Goal: Task Accomplishment & Management: Complete application form

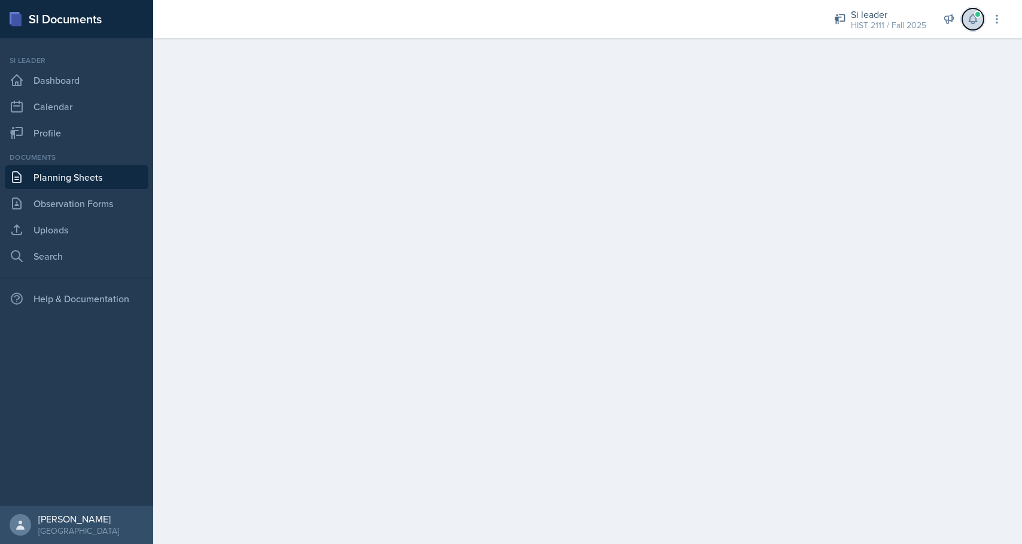
click at [972, 22] on icon at bounding box center [973, 19] width 8 height 9
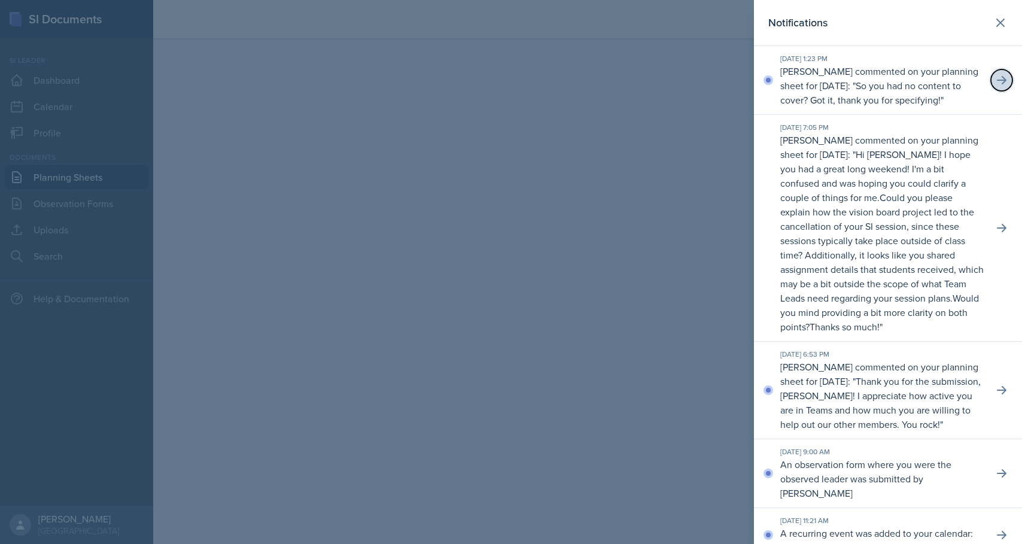
click at [1000, 84] on icon at bounding box center [1002, 80] width 10 height 8
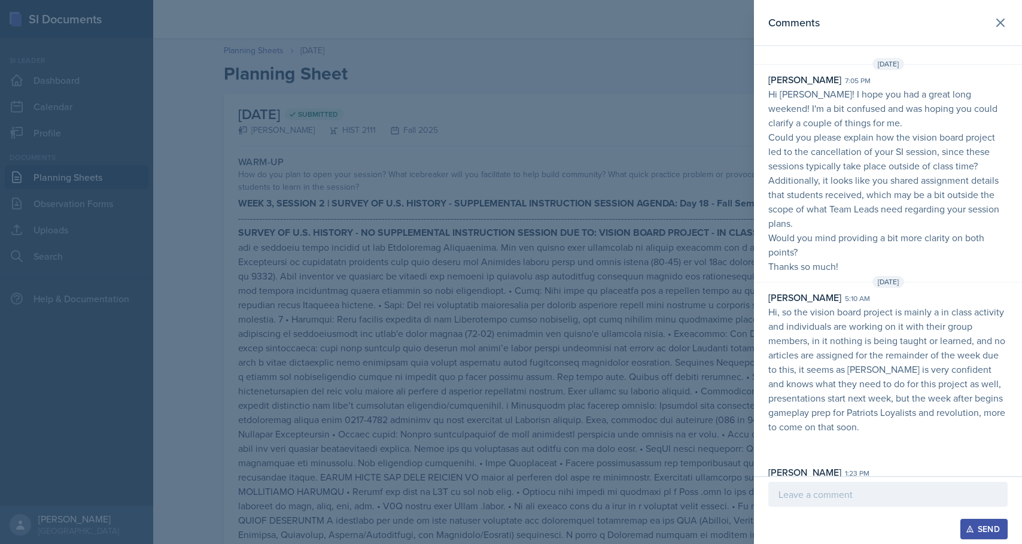
click at [495, 59] on div at bounding box center [511, 272] width 1022 height 544
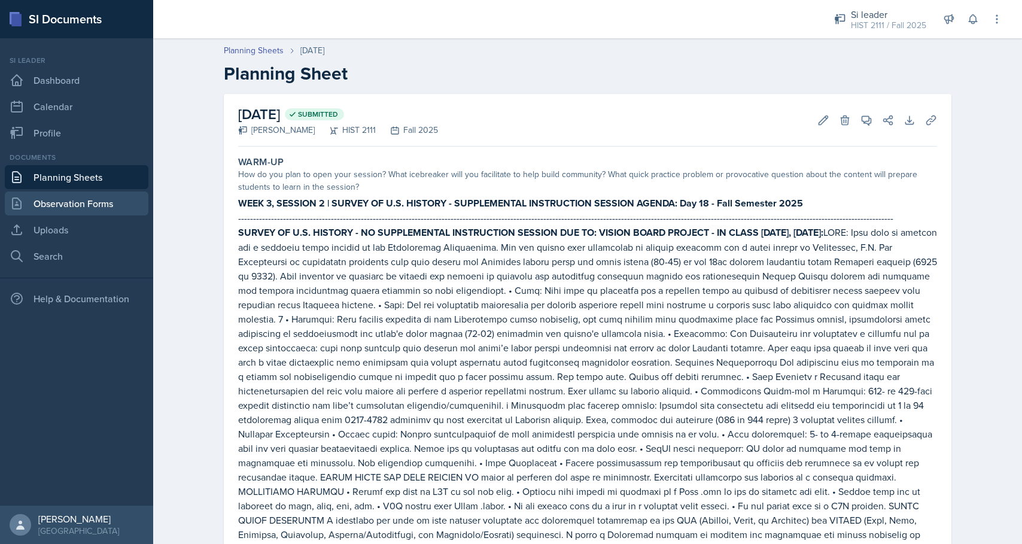
click at [66, 198] on link "Observation Forms" at bounding box center [77, 203] width 144 height 24
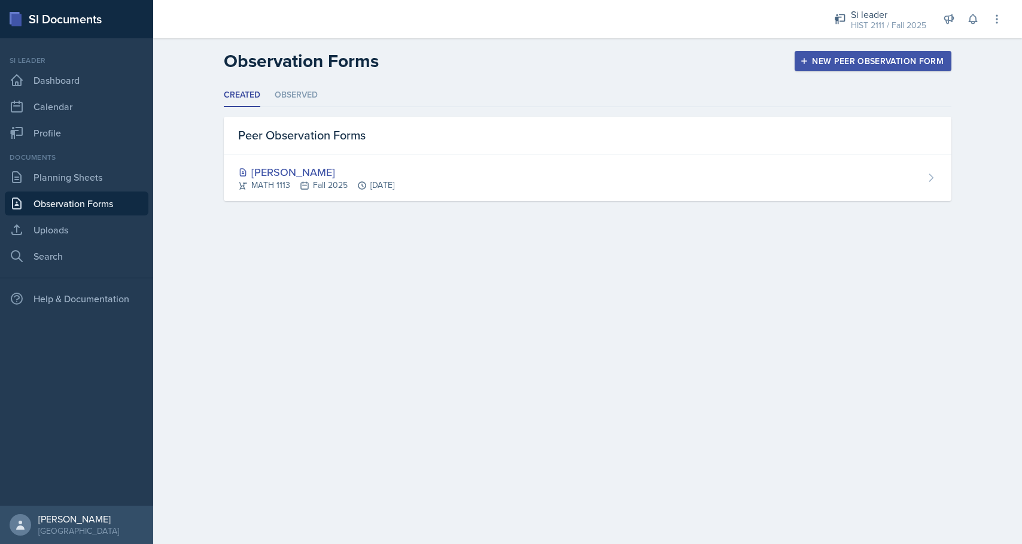
click at [814, 64] on div "New Peer Observation Form" at bounding box center [872, 61] width 141 height 10
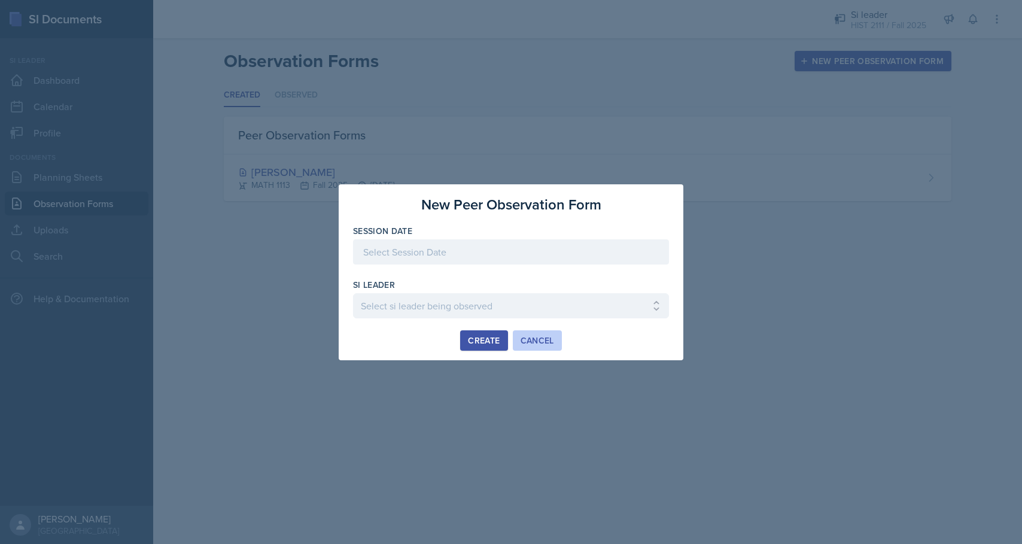
click at [539, 342] on div "Cancel" at bounding box center [538, 341] width 34 height 10
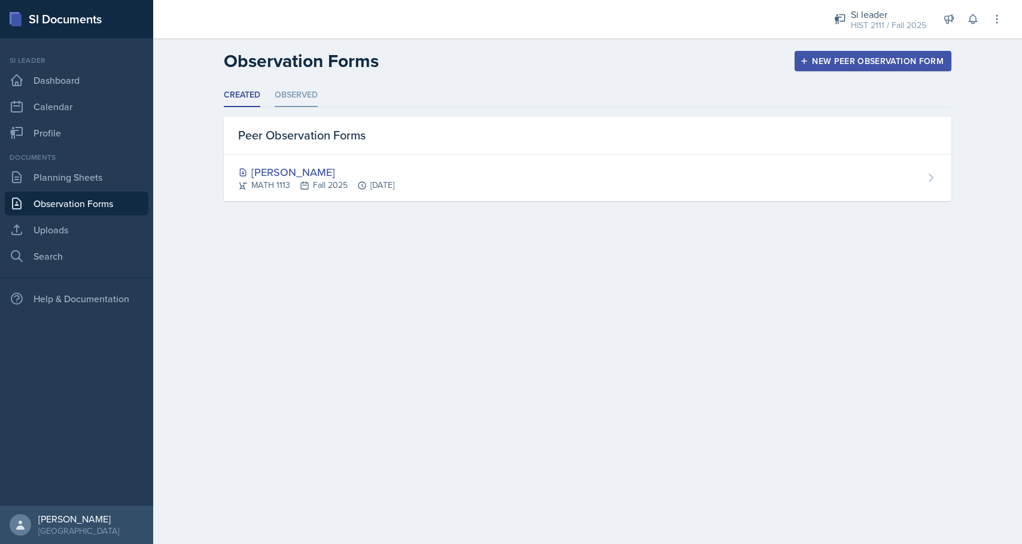
click at [315, 93] on li "Observed" at bounding box center [296, 95] width 43 height 23
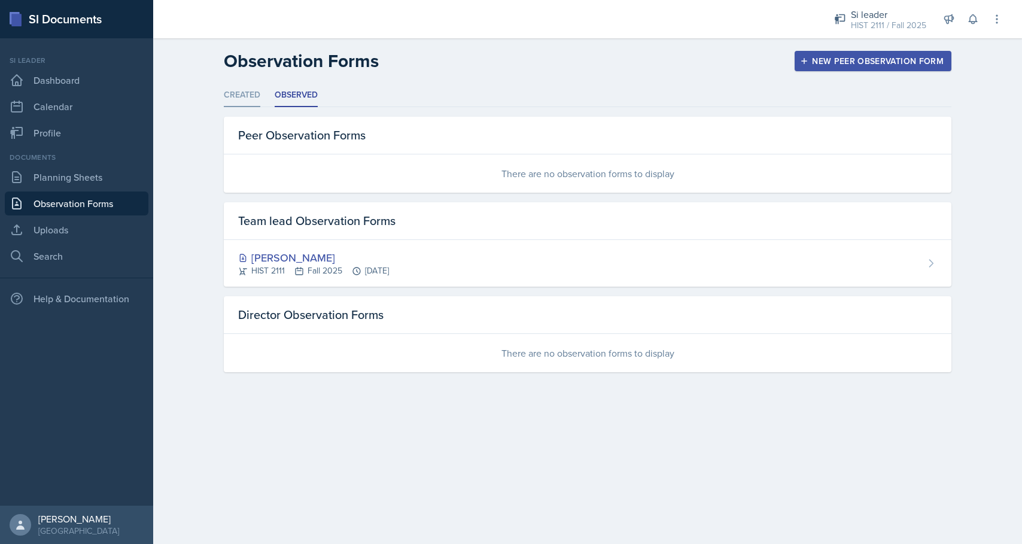
click at [245, 101] on li "Created" at bounding box center [242, 95] width 37 height 23
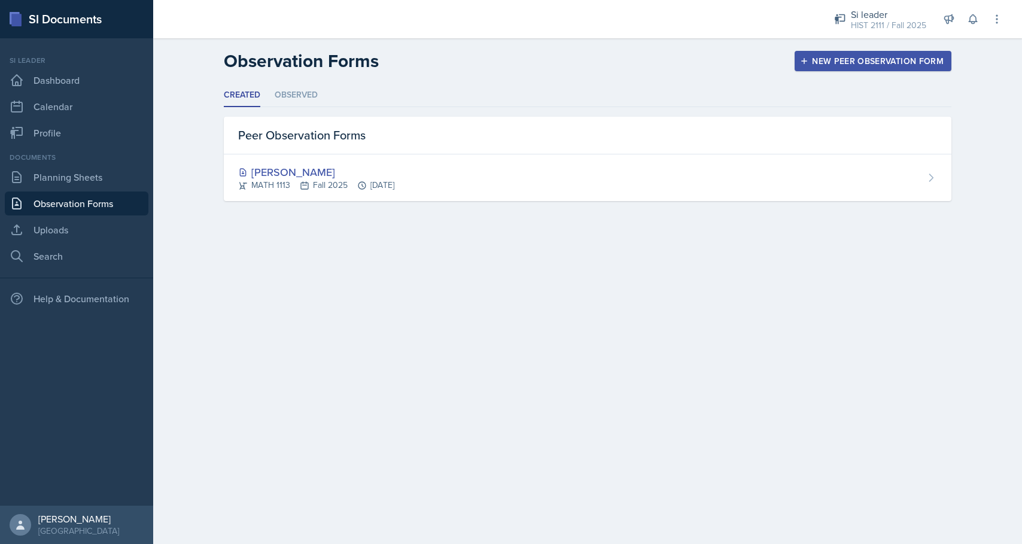
click at [808, 59] on icon "button" at bounding box center [804, 61] width 8 height 8
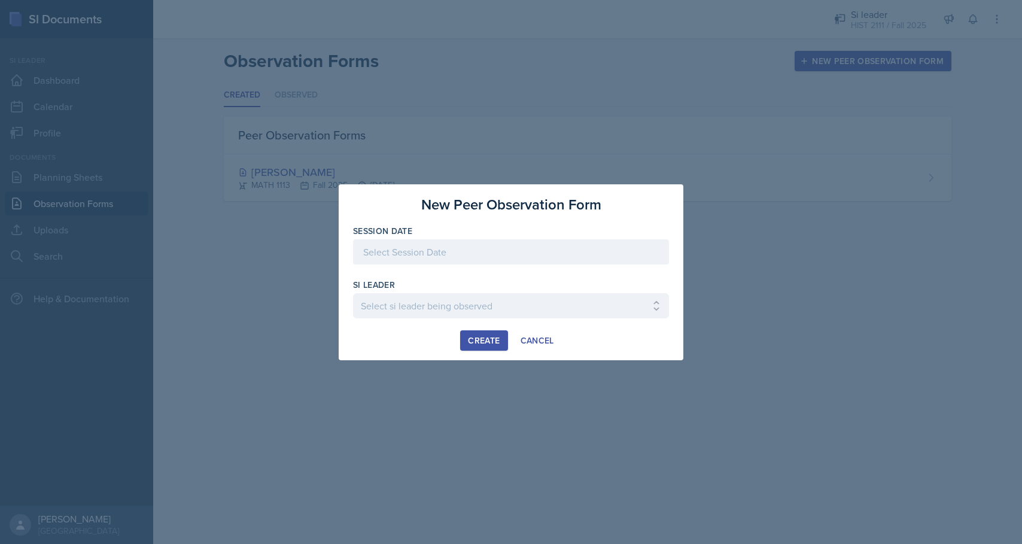
click at [455, 251] on div at bounding box center [511, 251] width 316 height 25
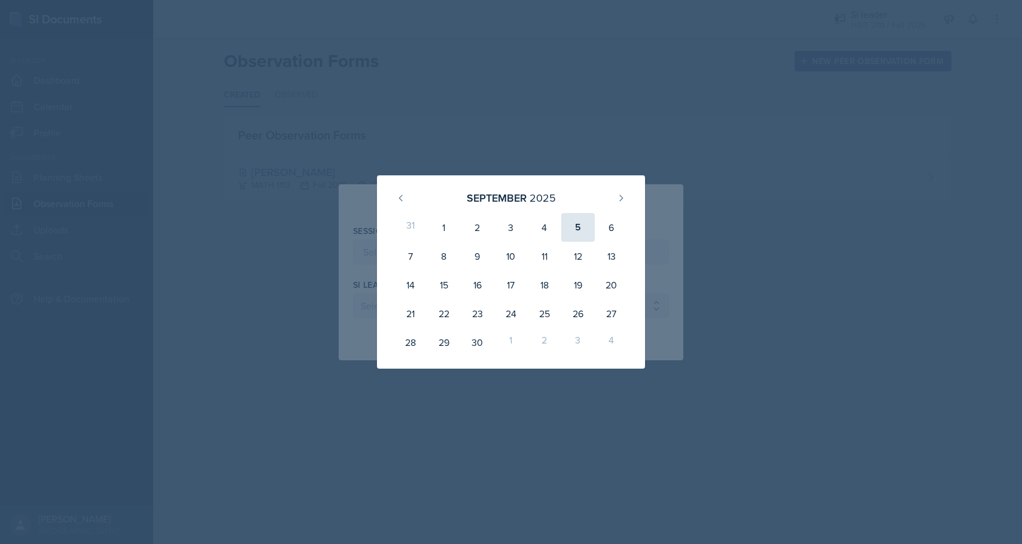
click at [574, 231] on div "5" at bounding box center [578, 227] width 34 height 29
type input "[DATE]"
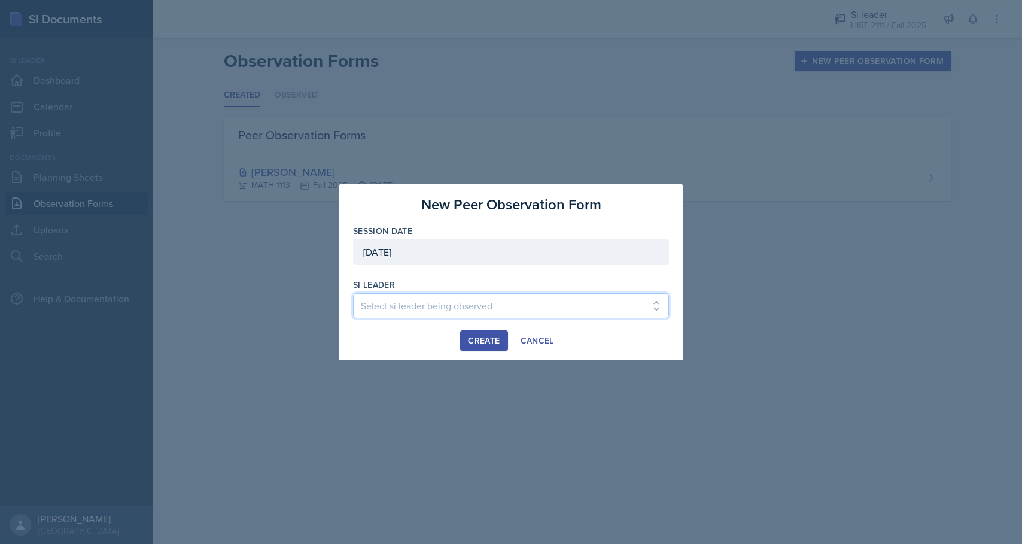
click at [479, 309] on select "Select si leader being observed [PERSON_NAME] / PSYC 2500 / The Phantoms of The…" at bounding box center [511, 305] width 316 height 25
select select "08154f5a-00bd-41d9-95da-046ad4d5fae1"
click at [353, 293] on select "Select si leader being observed [PERSON_NAME] / PSYC 2500 / The Phantoms of The…" at bounding box center [511, 305] width 316 height 25
click at [486, 339] on div "Create" at bounding box center [484, 341] width 32 height 10
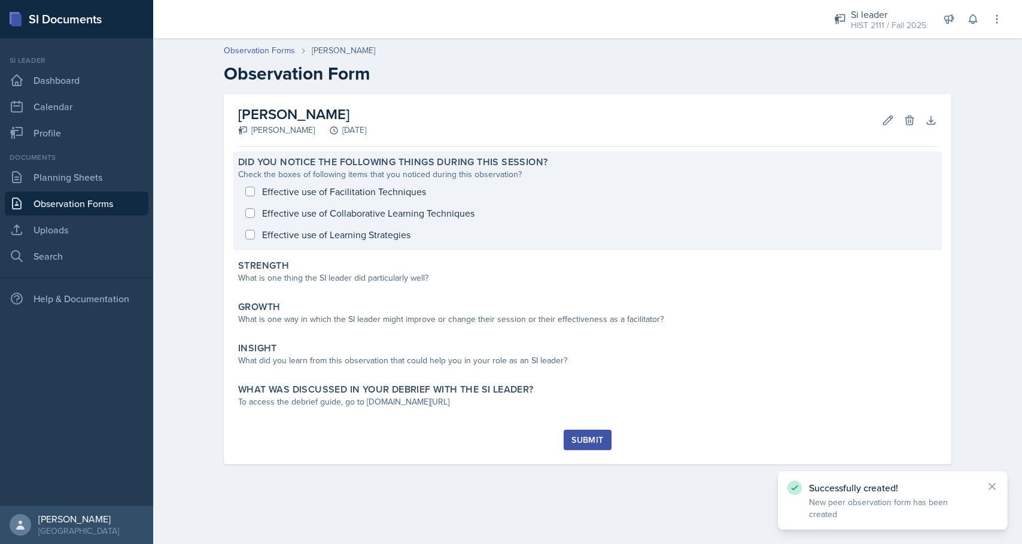
click at [248, 190] on div "Effective use of Facilitation Techniques Effective use of Collaborative Learnin…" at bounding box center [587, 213] width 699 height 65
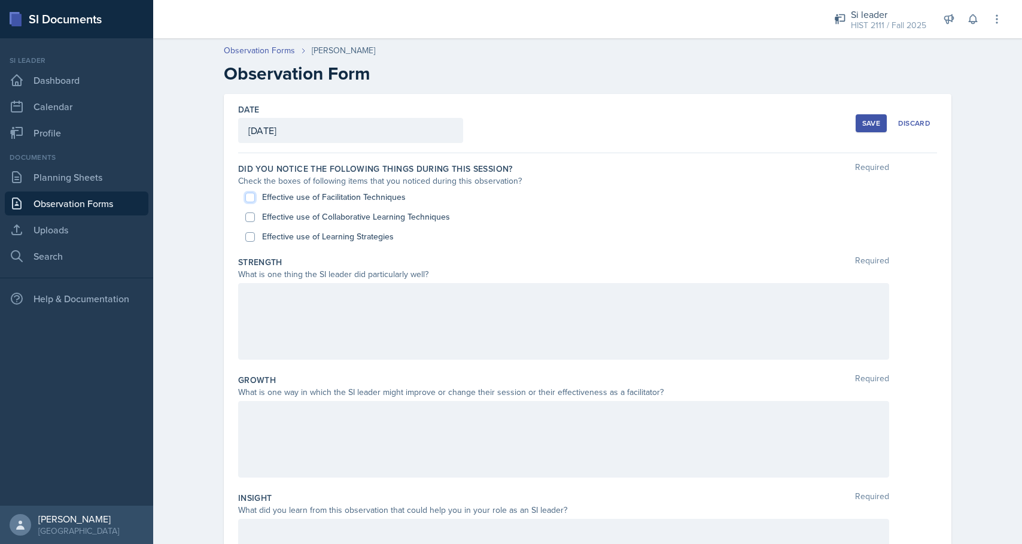
click at [249, 194] on input "Effective use of Facilitation Techniques" at bounding box center [250, 198] width 10 height 10
checkbox input "true"
click at [248, 214] on input "Effective use of Collaborative Learning Techniques" at bounding box center [250, 217] width 10 height 10
checkbox input "true"
click at [249, 232] on input "Effective use of Learning Strategies" at bounding box center [250, 237] width 10 height 10
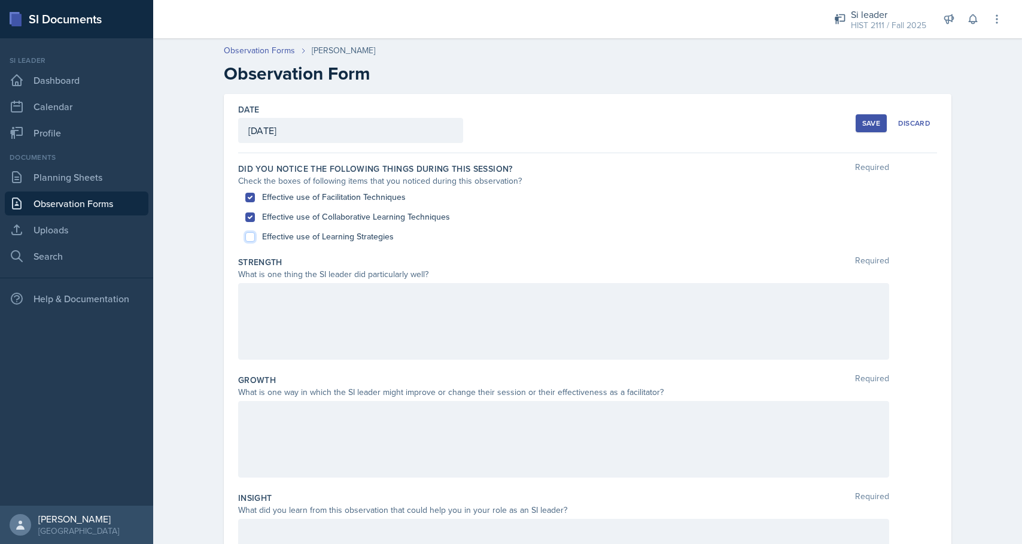
checkbox input "true"
drag, startPoint x: 430, startPoint y: 273, endPoint x: 238, endPoint y: 261, distance: 193.0
click at [238, 261] on div "Date [DATE] [DATE] 31 1 2 3 4 5 6 7 8 9 10 11 12 13 14 15 16 17 18 19 20 21 22 …" at bounding box center [588, 413] width 728 height 638
click at [237, 261] on div "Date [DATE] [DATE] 31 1 2 3 4 5 6 7 8 9 10 11 12 13 14 15 16 17 18 19 20 21 22 …" at bounding box center [588, 413] width 728 height 638
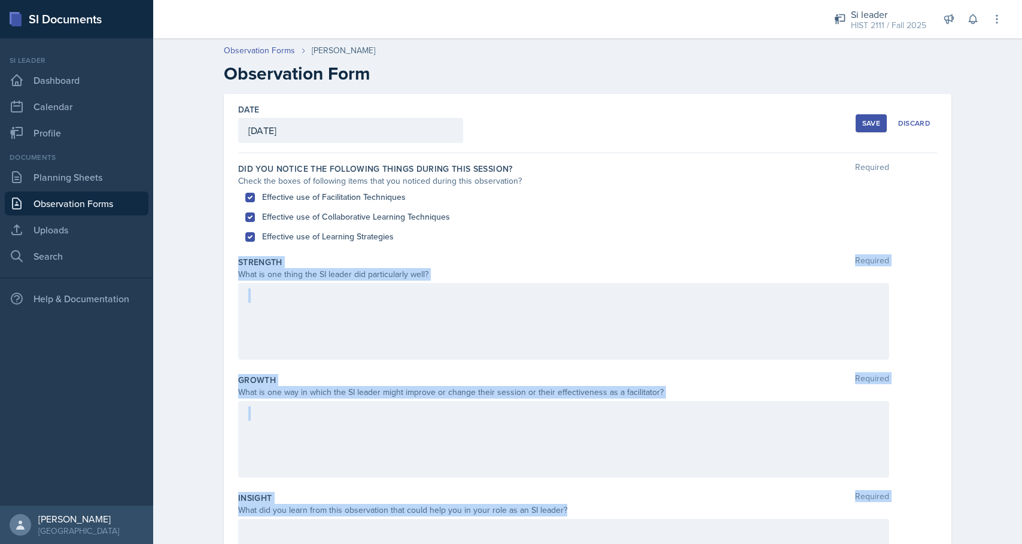
drag, startPoint x: 237, startPoint y: 261, endPoint x: 600, endPoint y: 515, distance: 442.2
click at [600, 515] on div "Date [DATE] [DATE] 31 1 2 3 4 5 6 7 8 9 10 11 12 13 14 15 16 17 18 19 20 21 22 …" at bounding box center [588, 413] width 728 height 638
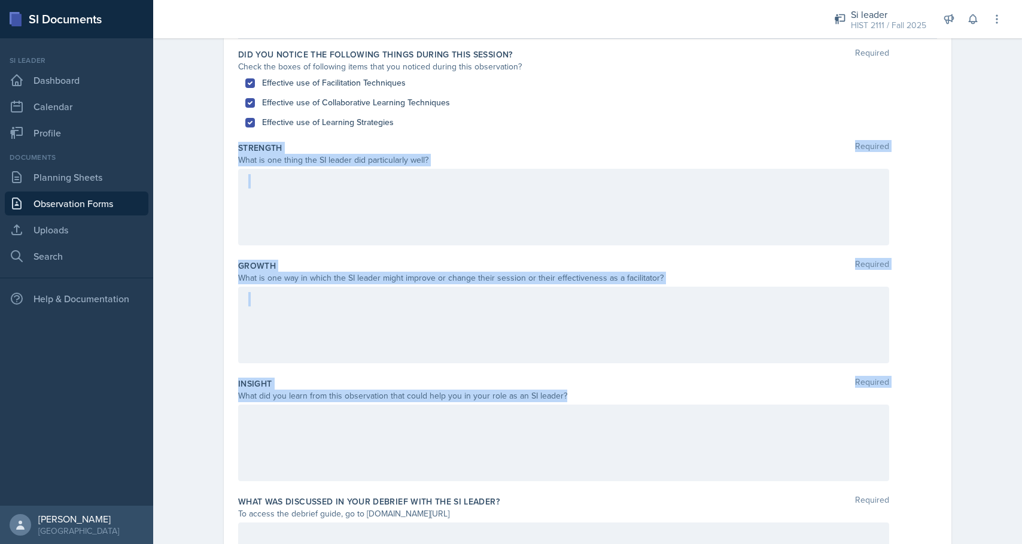
scroll to position [217, 0]
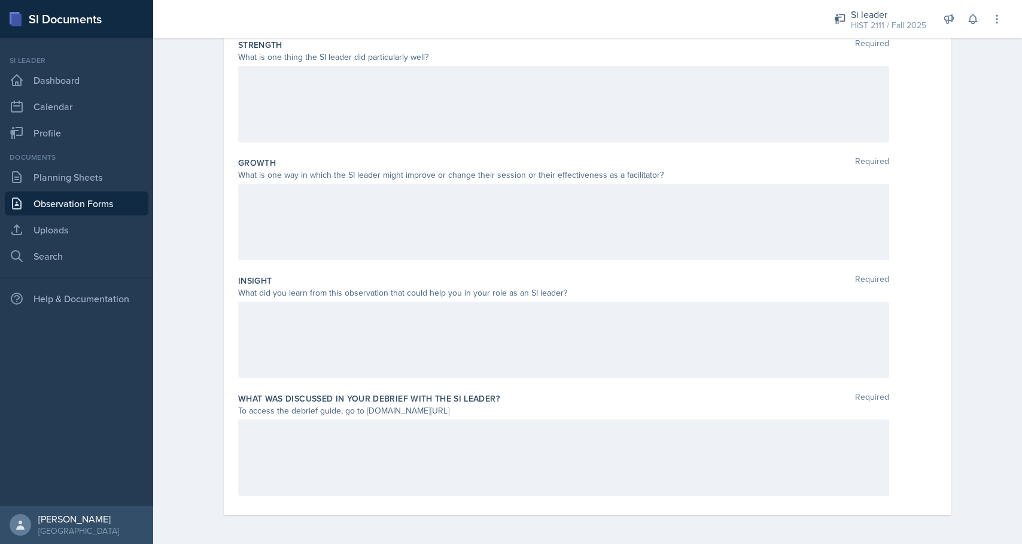
click at [430, 390] on div "What was discussed in your debrief with the SI Leader? Required To access the d…" at bounding box center [587, 447] width 699 height 118
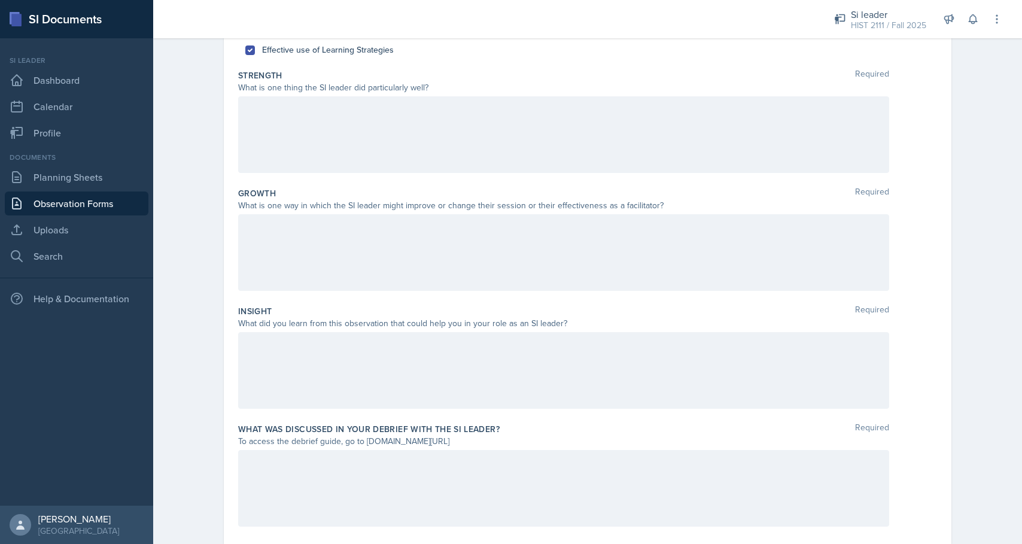
scroll to position [185, 0]
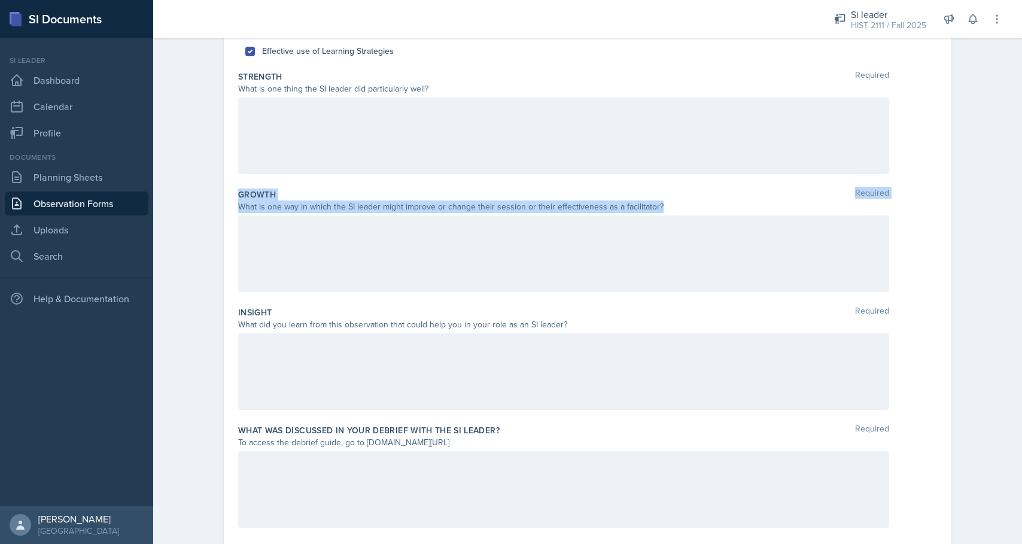
drag, startPoint x: 238, startPoint y: 193, endPoint x: 656, endPoint y: 206, distance: 417.9
click at [656, 206] on div "Growth Required What is one way in which the SI leader might improve or change …" at bounding box center [587, 243] width 699 height 118
click at [242, 194] on label "Growth" at bounding box center [257, 194] width 38 height 12
